Goal: Transaction & Acquisition: Obtain resource

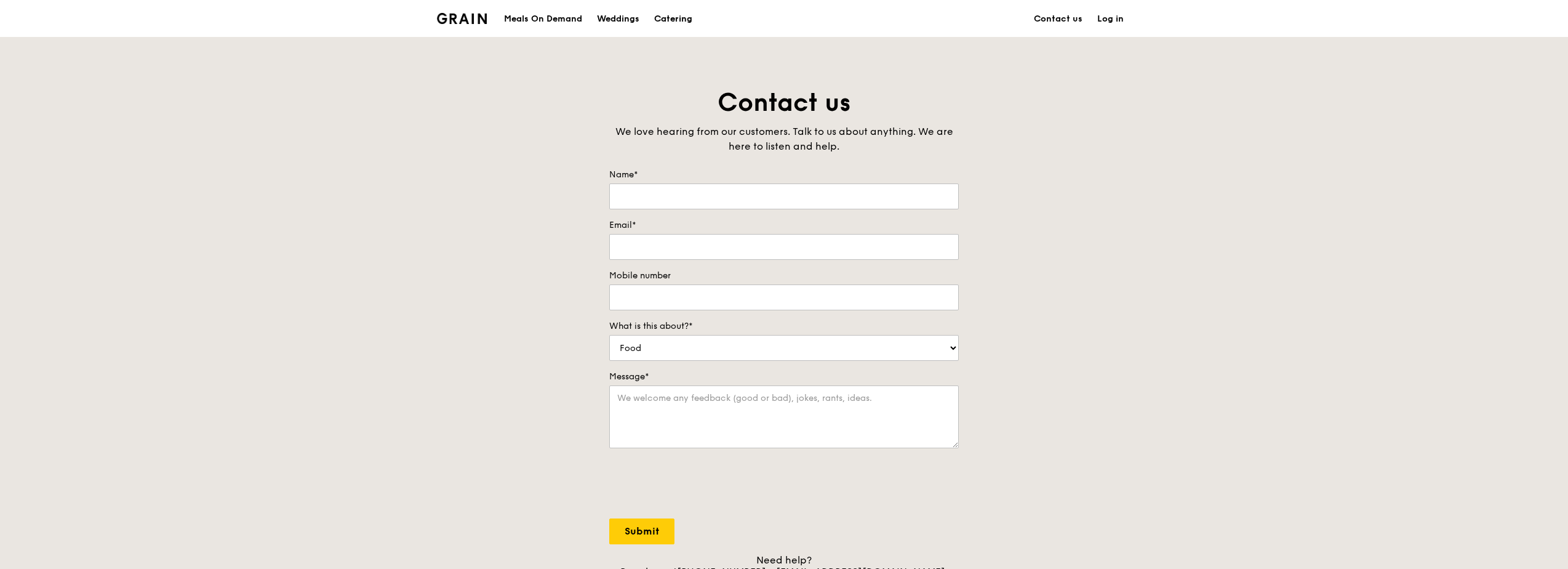
click at [663, 10] on div "Catering" at bounding box center [673, 19] width 38 height 37
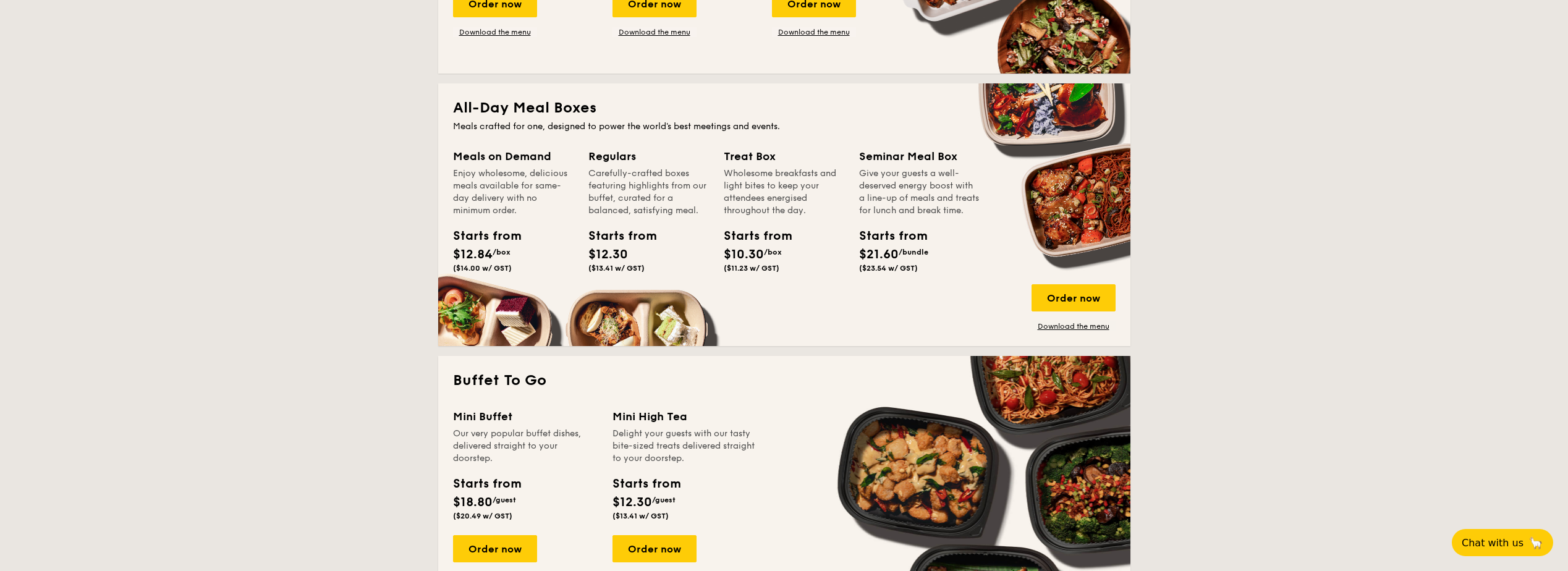
scroll to position [865, 0]
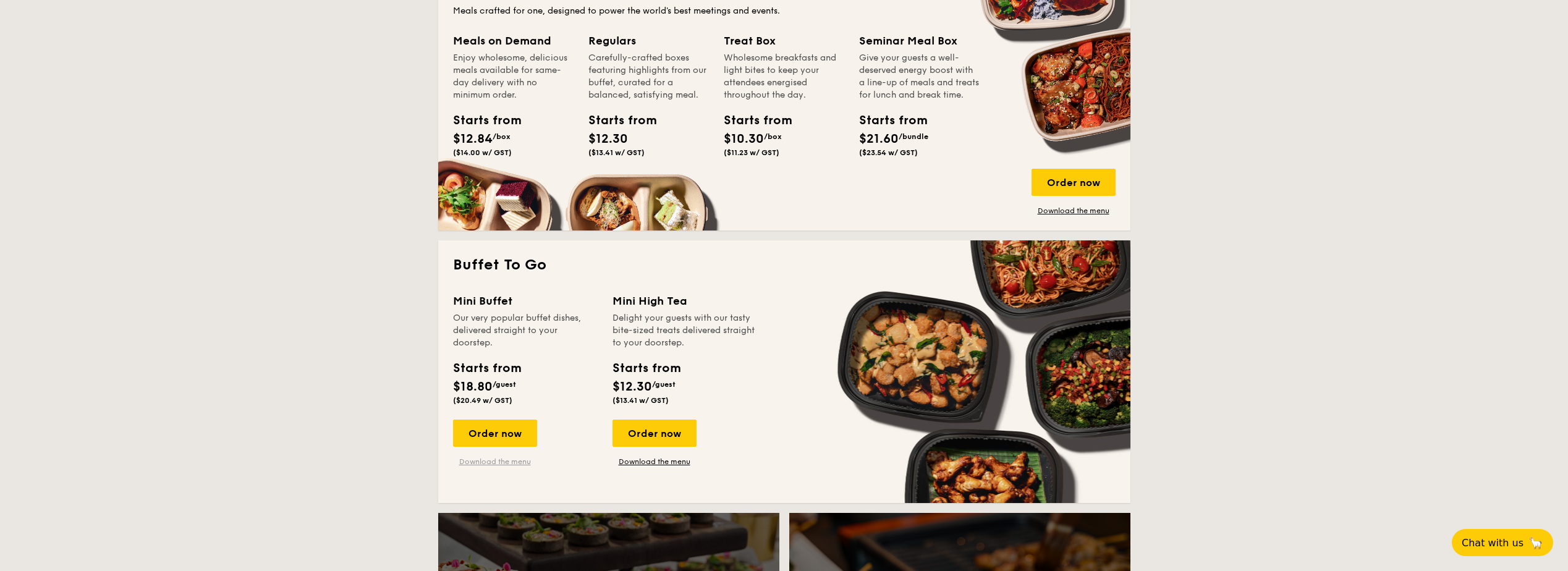
click at [502, 459] on link "Download the menu" at bounding box center [495, 461] width 84 height 10
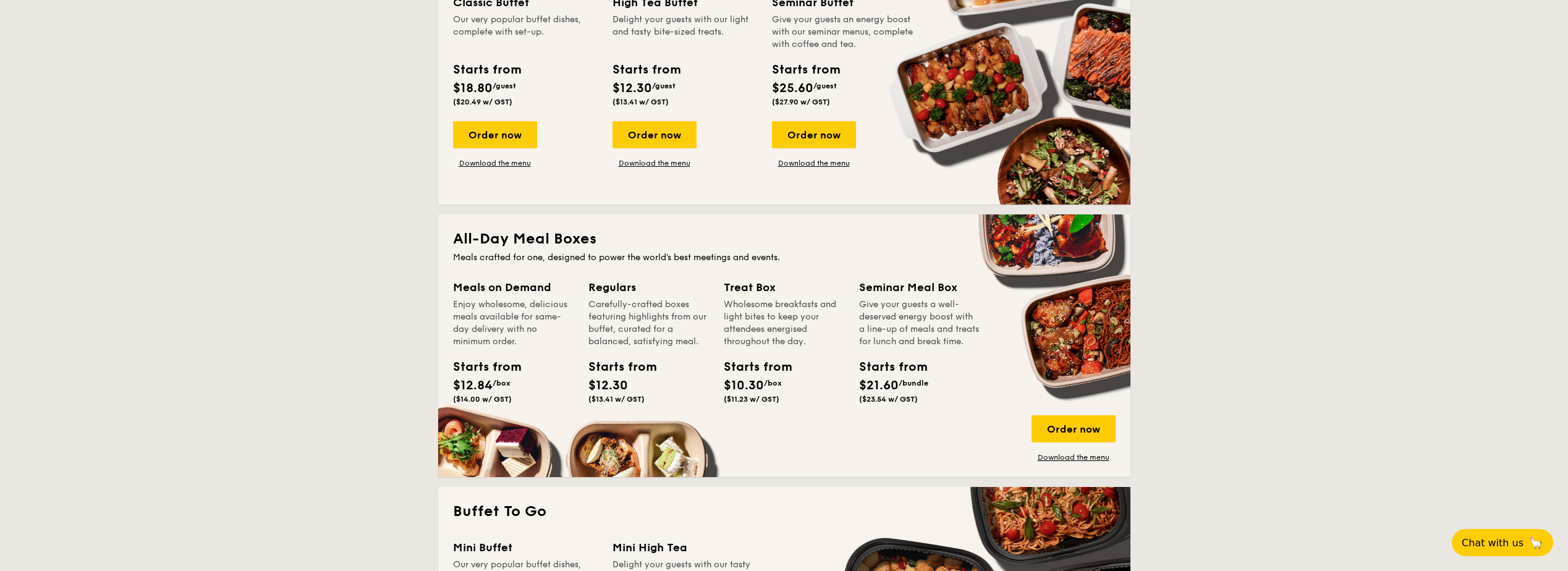
scroll to position [618, 0]
click at [1053, 453] on link "Download the menu" at bounding box center [1074, 457] width 84 height 10
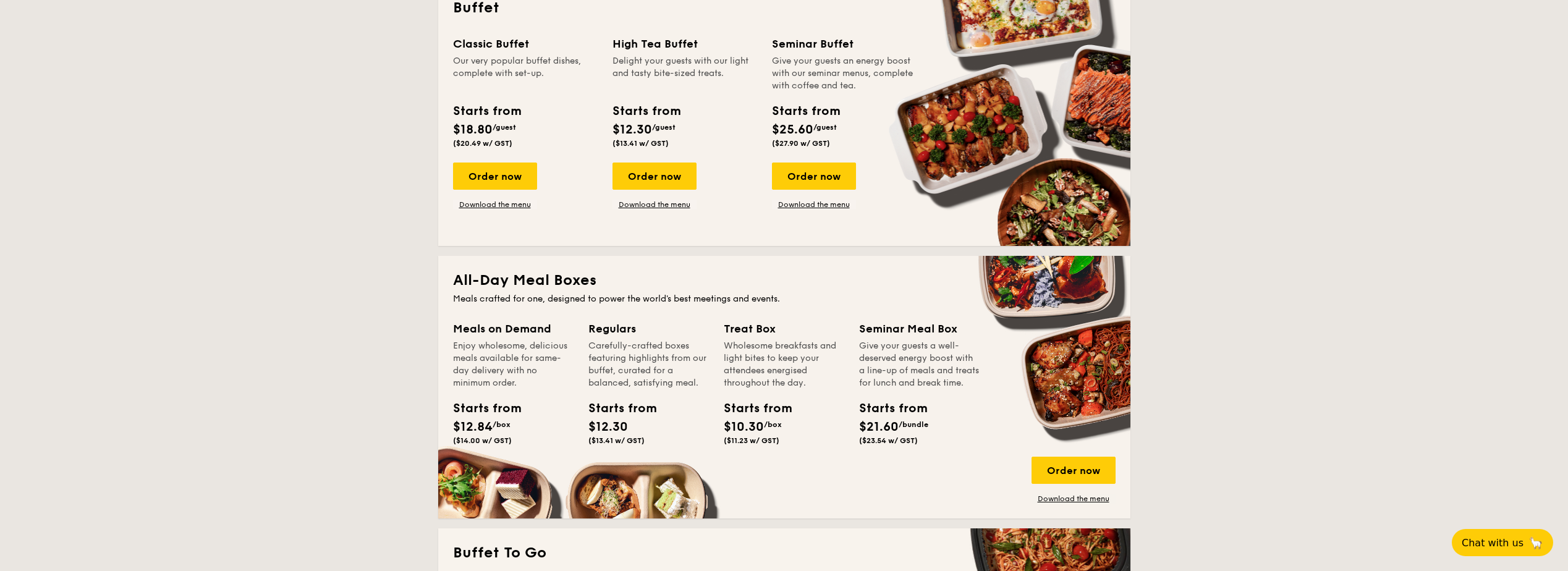
scroll to position [556, 0]
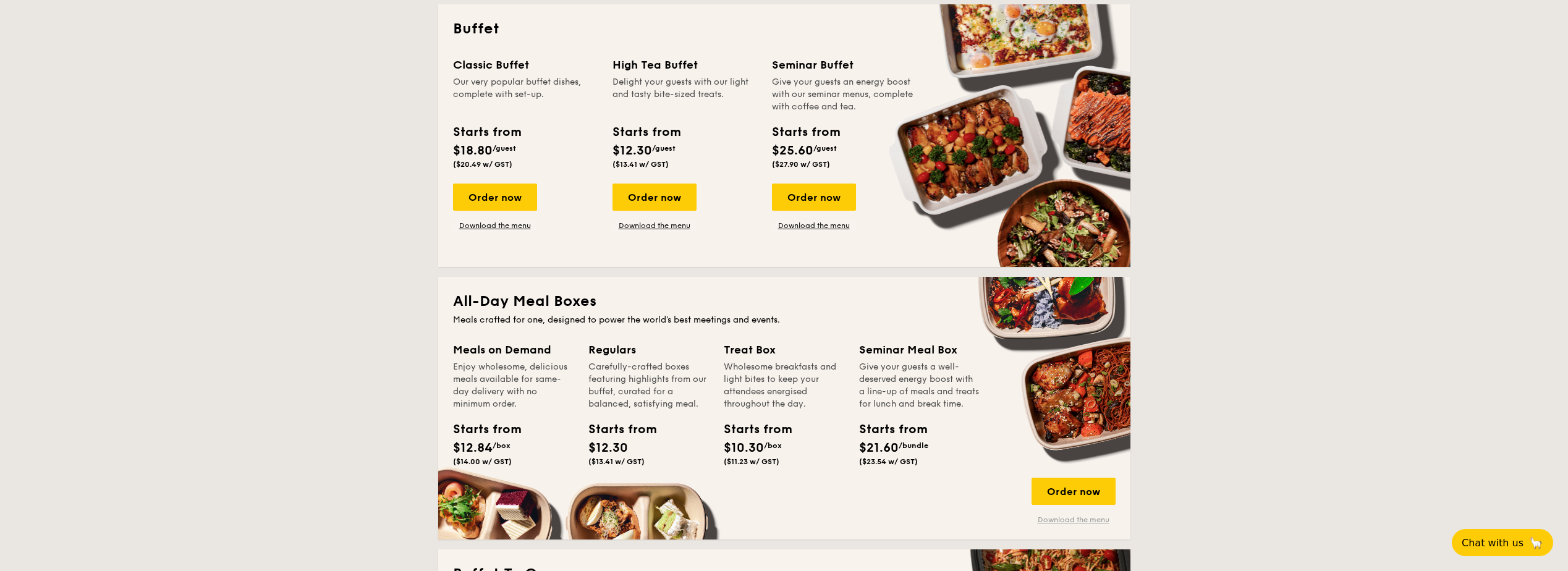
click at [1066, 520] on link "Download the menu" at bounding box center [1074, 519] width 84 height 10
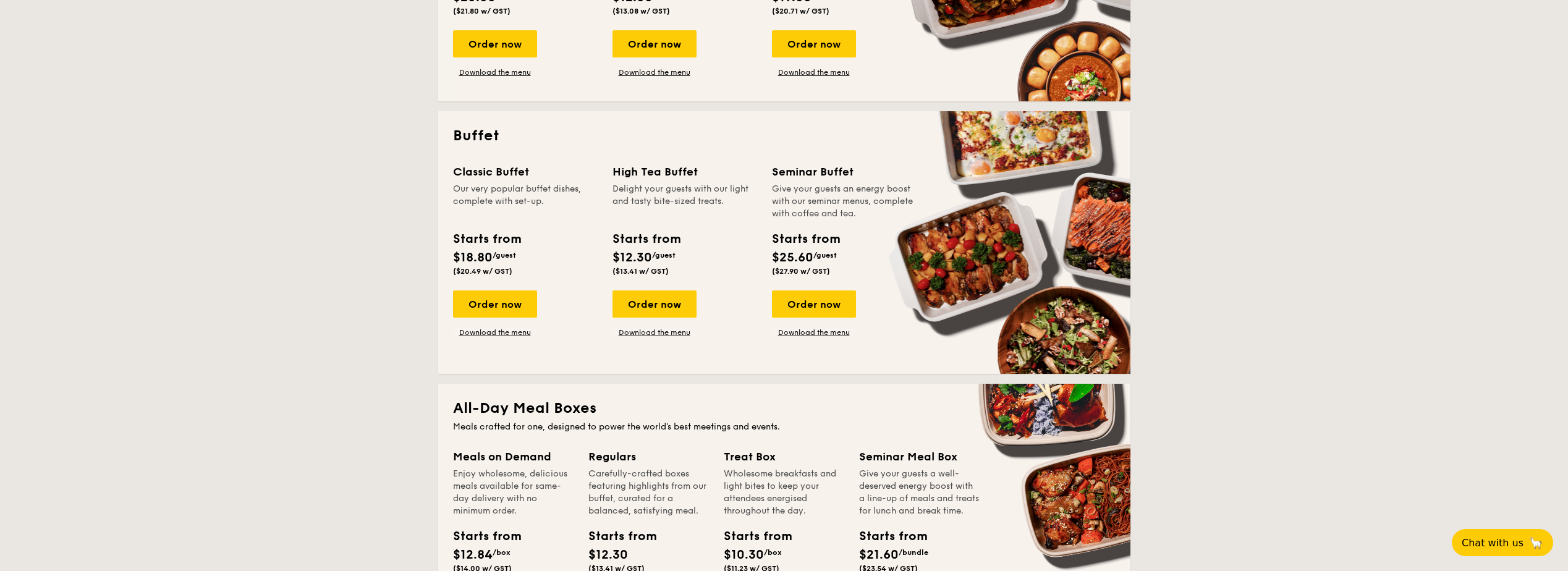
scroll to position [247, 0]
